Goal: Information Seeking & Learning: Learn about a topic

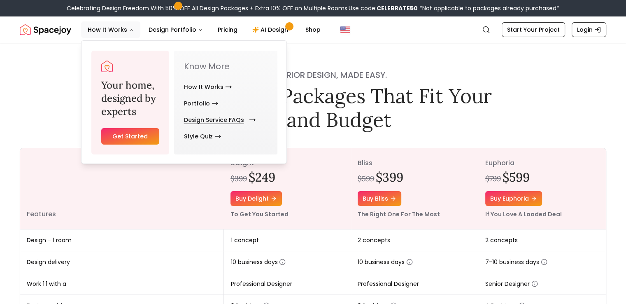
click at [224, 116] on link "Design Service FAQs" at bounding box center [218, 120] width 68 height 16
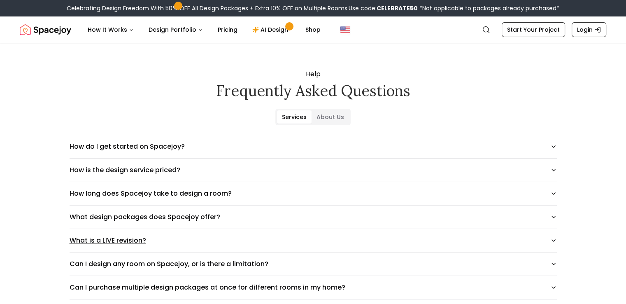
click at [130, 240] on button "What is a LIVE revision?" at bounding box center [313, 240] width 487 height 23
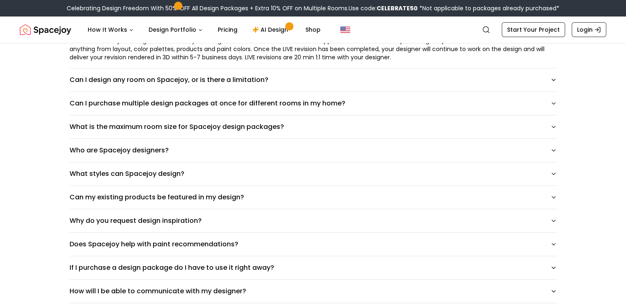
scroll to position [222, 0]
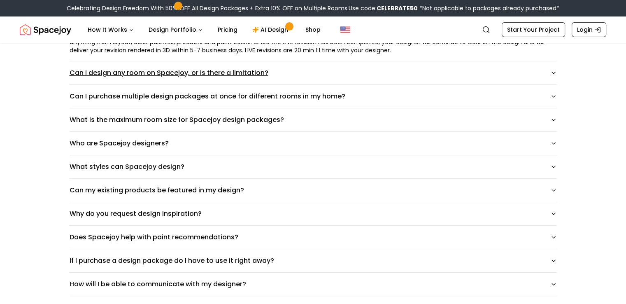
click at [208, 79] on button "Can I design any room on Spacejoy, or is there a limitation?" at bounding box center [313, 72] width 487 height 23
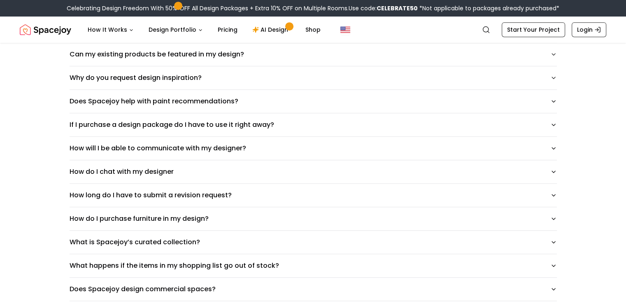
scroll to position [400, 0]
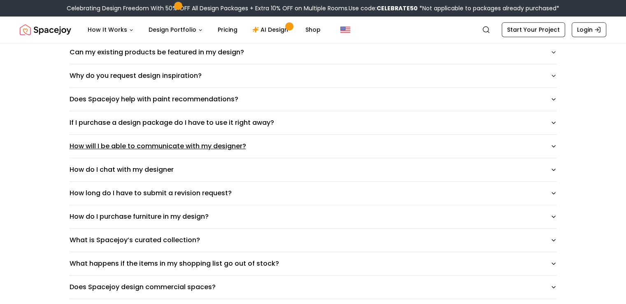
click at [557, 143] on icon "button" at bounding box center [553, 146] width 7 height 7
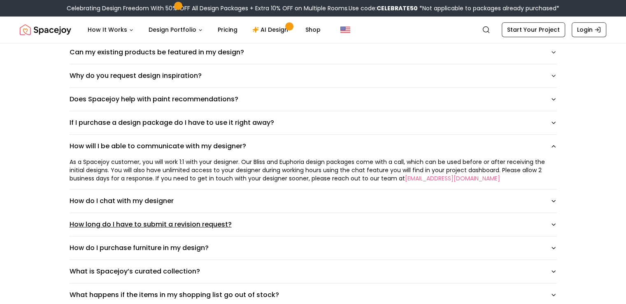
click at [144, 221] on button "How long do I have to submit a revision request?" at bounding box center [313, 224] width 487 height 23
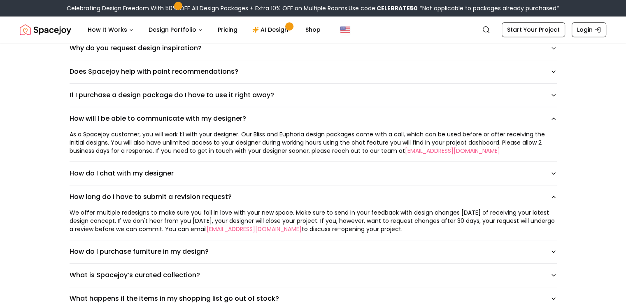
scroll to position [438, 0]
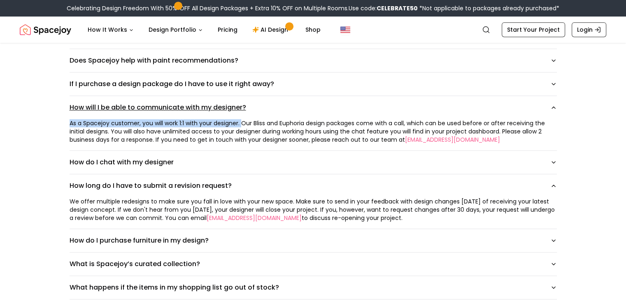
drag, startPoint x: 235, startPoint y: 122, endPoint x: 301, endPoint y: 116, distance: 67.0
click at [301, 116] on div "How will I be able to communicate with my designer? As a Spacejoy customer, you…" at bounding box center [313, 123] width 487 height 55
click at [306, 116] on button "How will I be able to communicate with my designer?" at bounding box center [313, 107] width 487 height 23
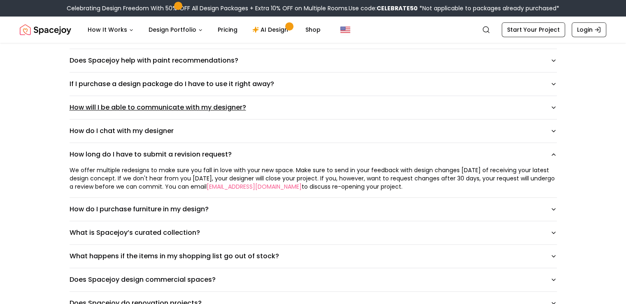
click at [263, 114] on button "How will I be able to communicate with my designer?" at bounding box center [313, 107] width 487 height 23
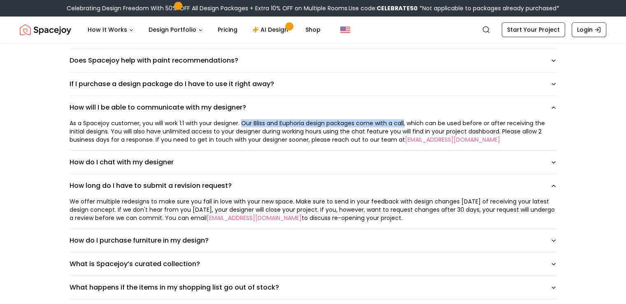
drag, startPoint x: 234, startPoint y: 124, endPoint x: 399, endPoint y: 122, distance: 164.7
click at [399, 122] on div "As a Spacejoy customer, you will work 1:1 with your designer. Our Bliss and Eup…" at bounding box center [313, 131] width 487 height 25
copy div "Our Bliss and Euphoria design packages come with a call"
